Goal: Task Accomplishment & Management: Manage account settings

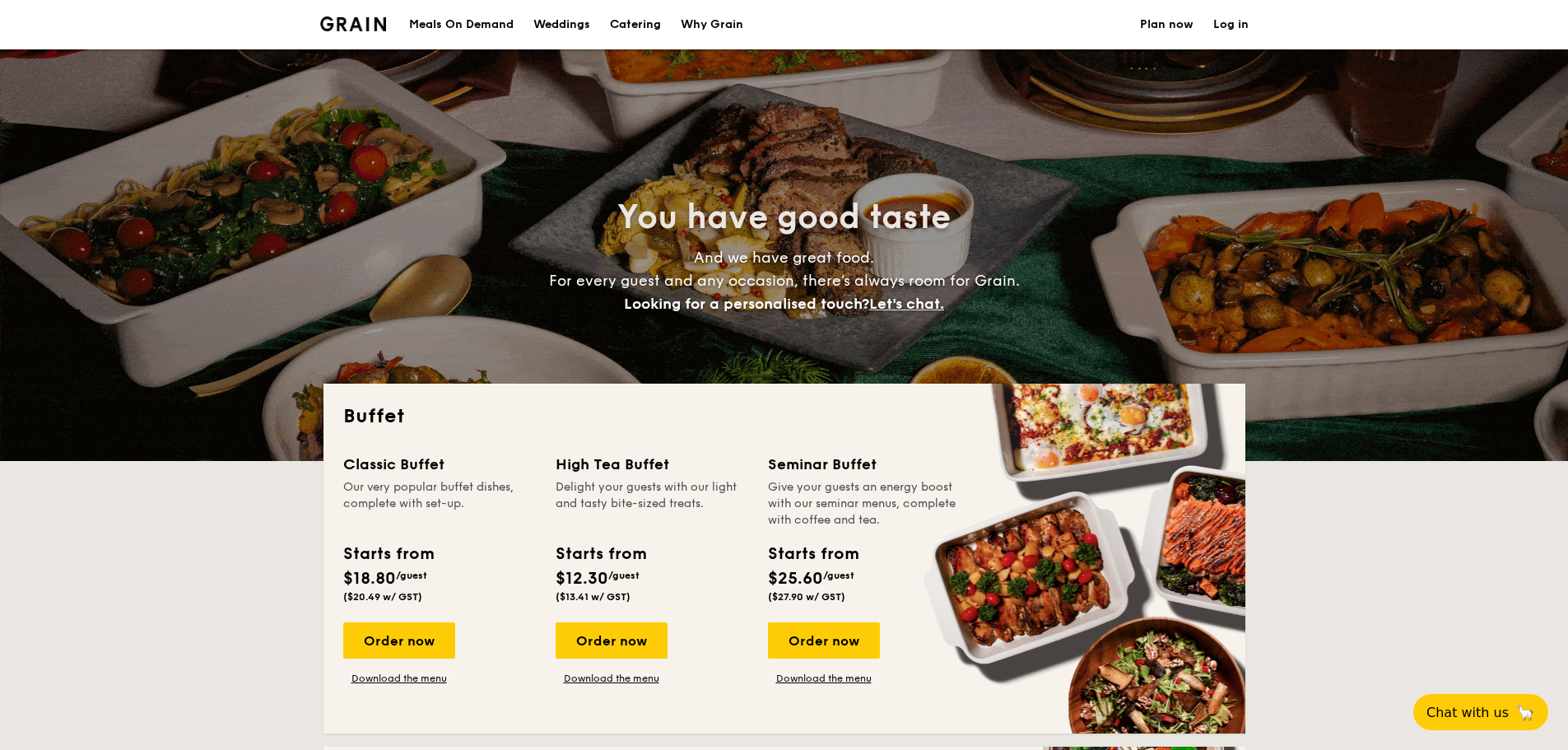
select select
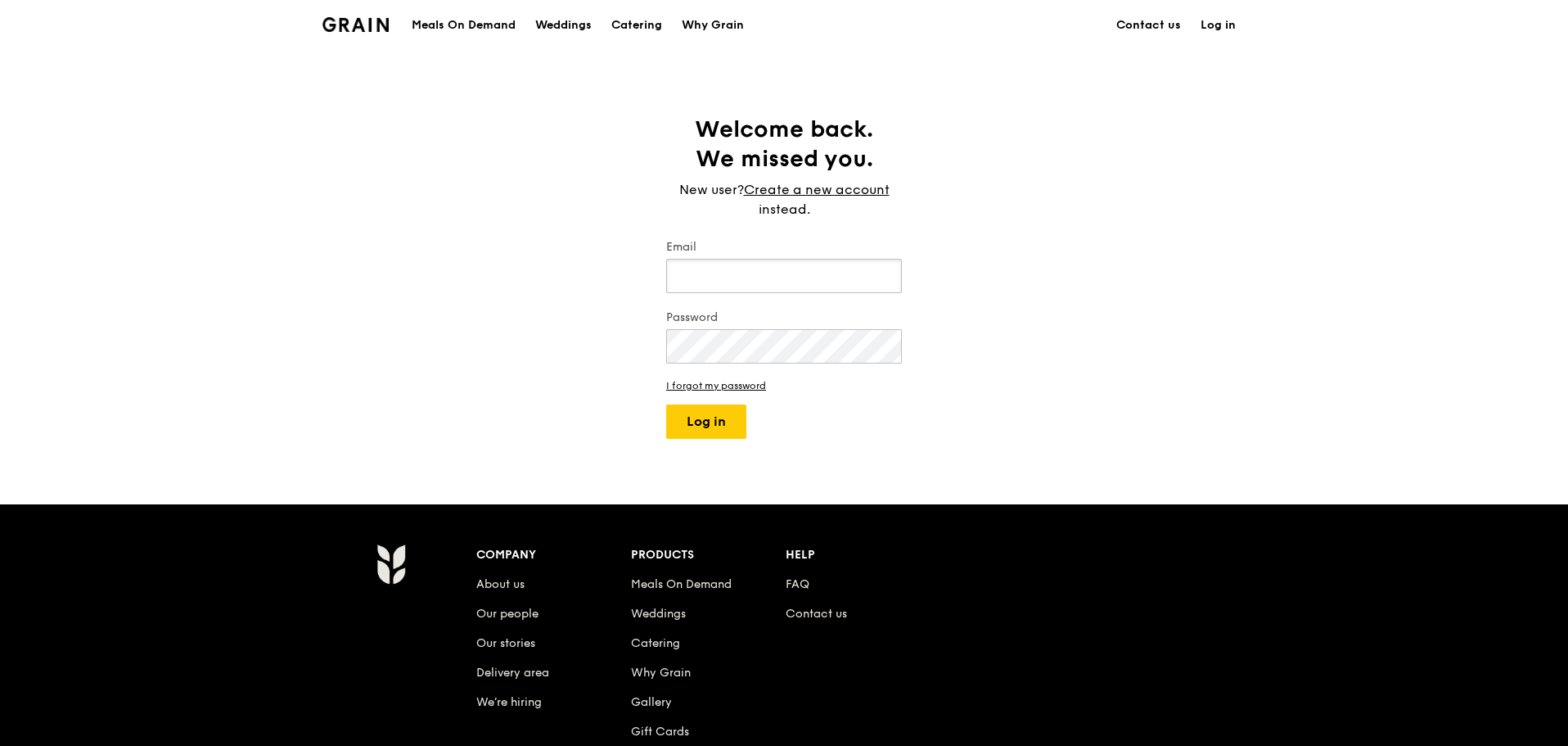
type input "angjiawen@trsforensics.com"
click at [715, 422] on button "Log in" at bounding box center [706, 421] width 80 height 34
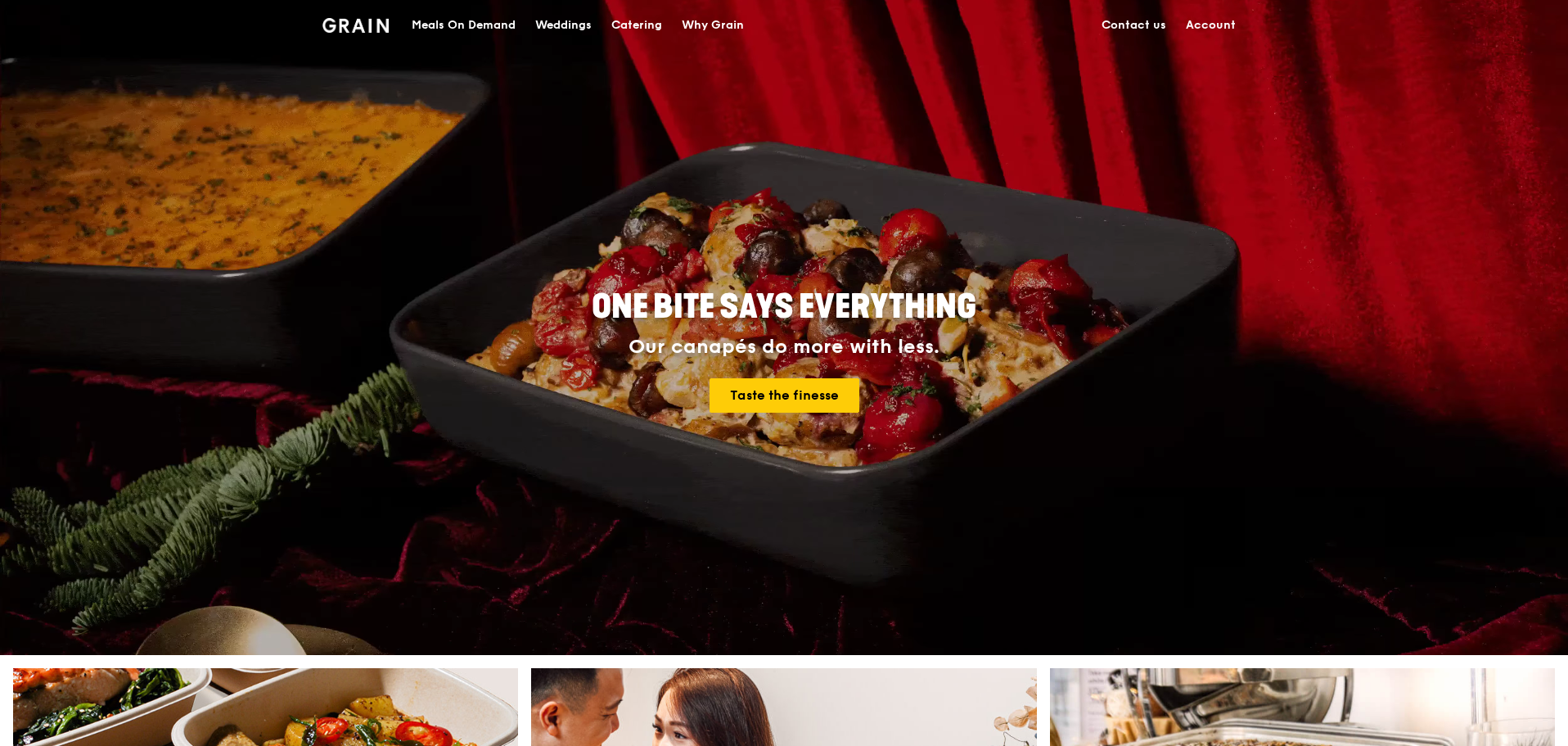
click at [1203, 22] on link "Account" at bounding box center [1210, 25] width 70 height 49
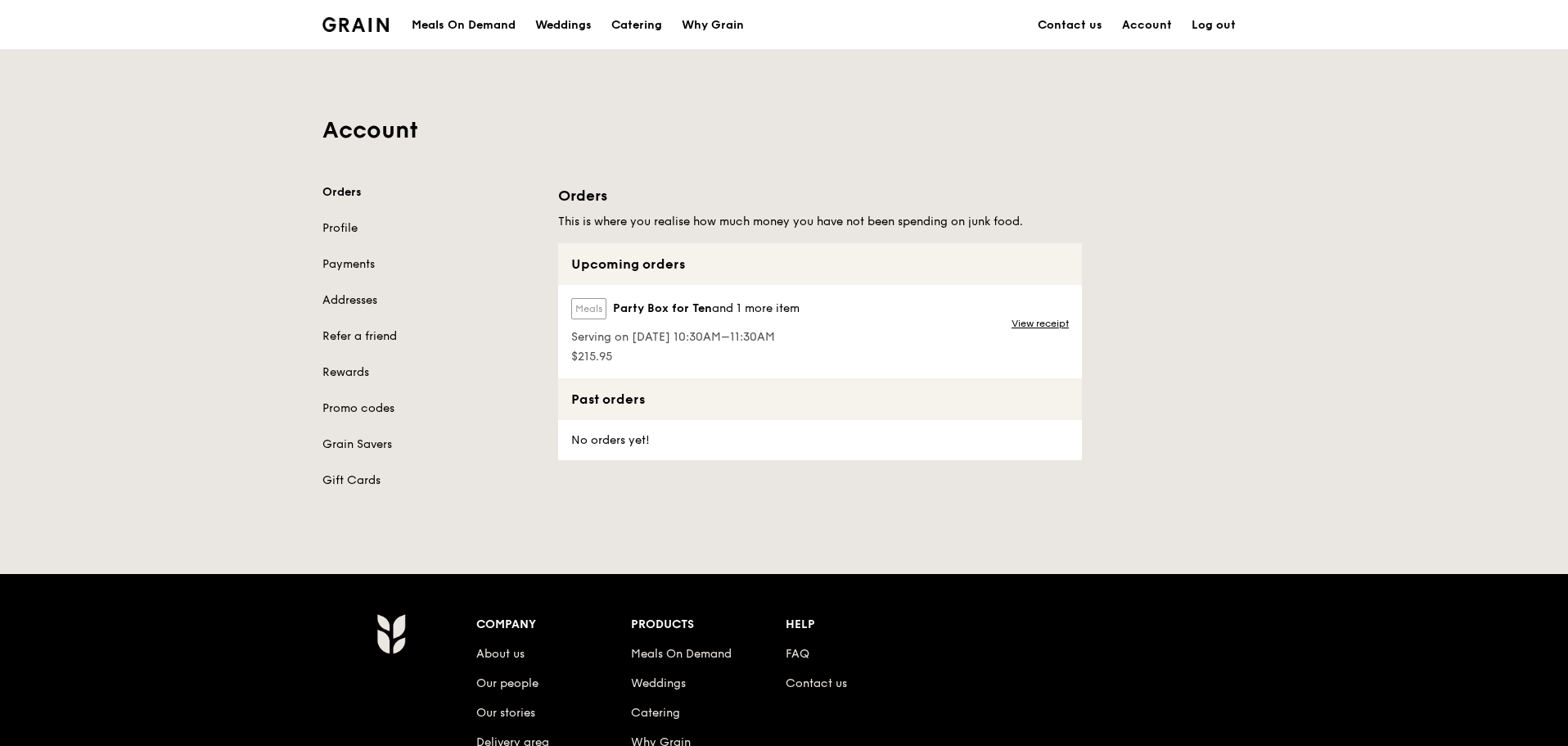
click at [1223, 33] on link "Log out" at bounding box center [1213, 25] width 64 height 49
